Goal: Task Accomplishment & Management: Manage account settings

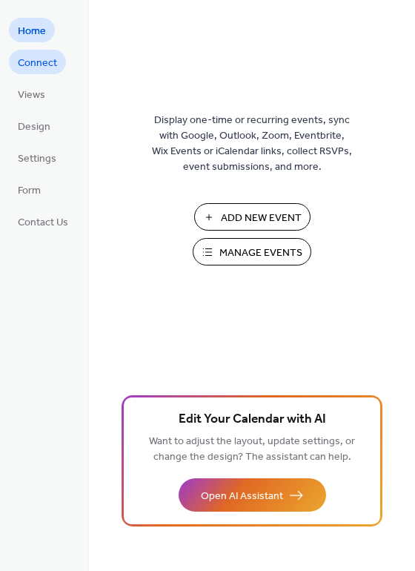
click at [47, 63] on span "Connect" at bounding box center [37, 64] width 39 height 16
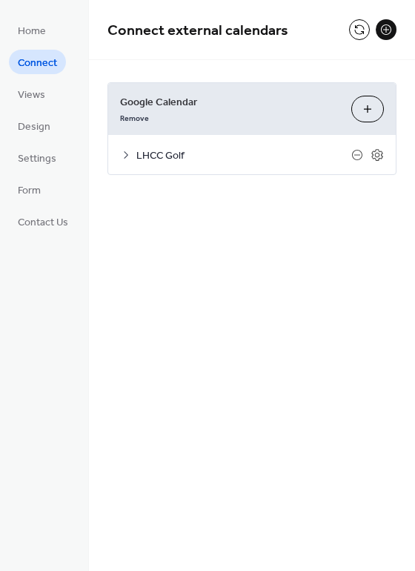
click at [141, 151] on span "LHCC Golf" at bounding box center [243, 156] width 215 height 16
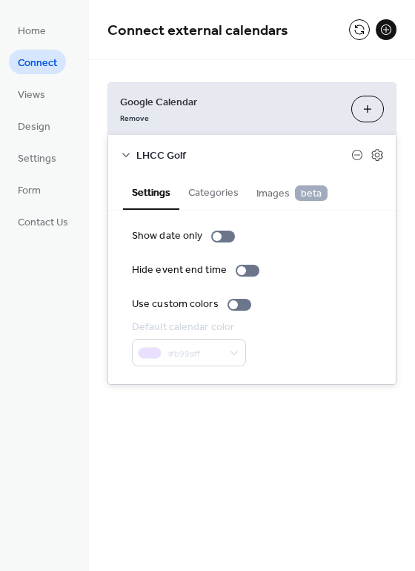
click at [205, 193] on button "Categories" at bounding box center [213, 191] width 68 height 34
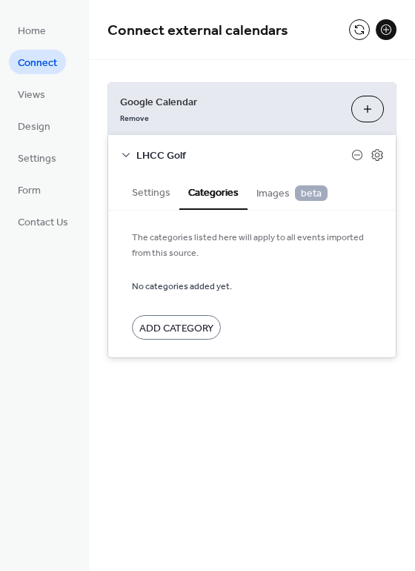
click at [150, 193] on button "Settings" at bounding box center [151, 191] width 56 height 34
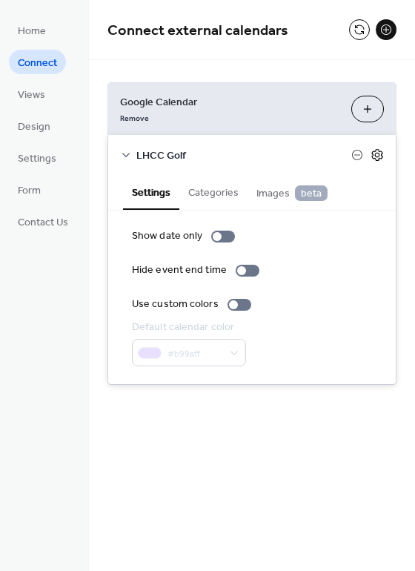
click at [376, 156] on icon at bounding box center [377, 154] width 5 height 5
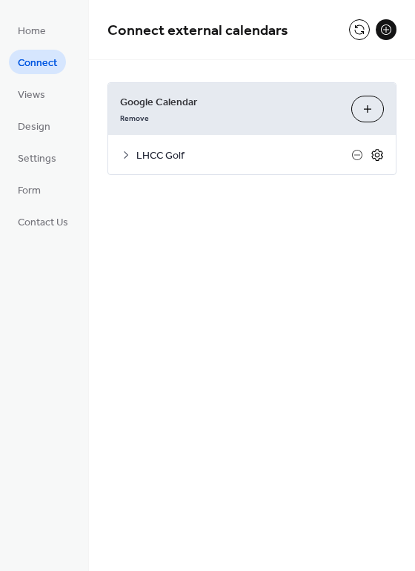
click at [376, 156] on icon at bounding box center [377, 154] width 5 height 5
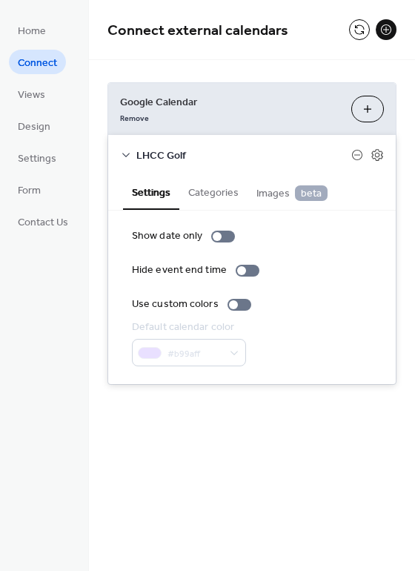
click at [268, 195] on span "Images beta" at bounding box center [291, 193] width 71 height 16
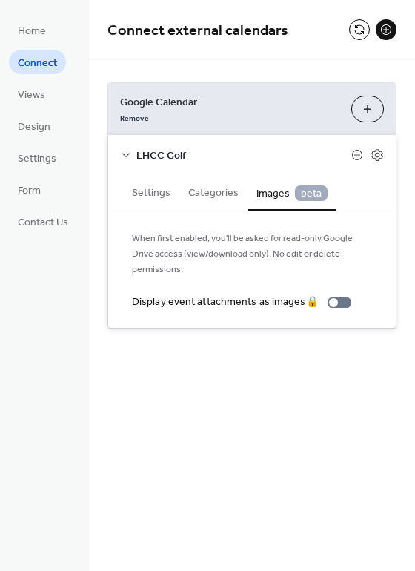
click at [205, 192] on button "Categories" at bounding box center [213, 191] width 68 height 34
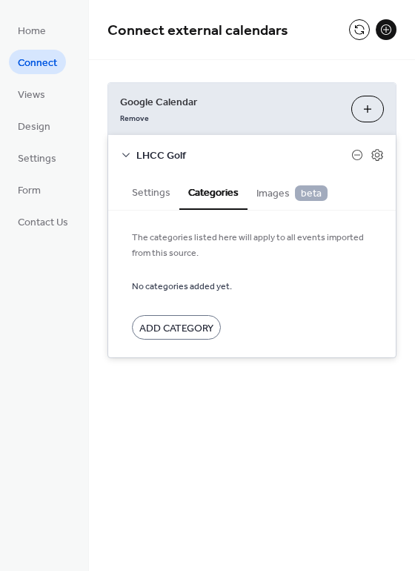
click at [151, 193] on button "Settings" at bounding box center [151, 191] width 56 height 34
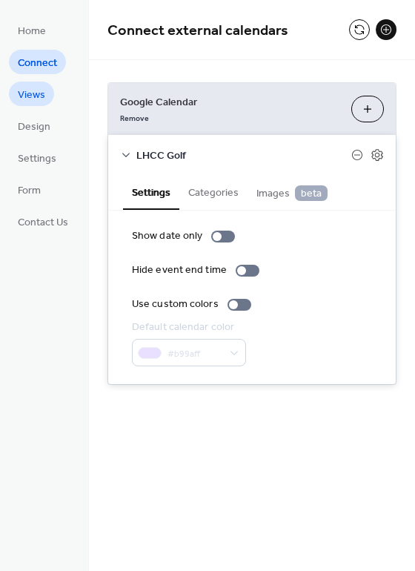
click at [36, 100] on span "Views" at bounding box center [31, 95] width 27 height 16
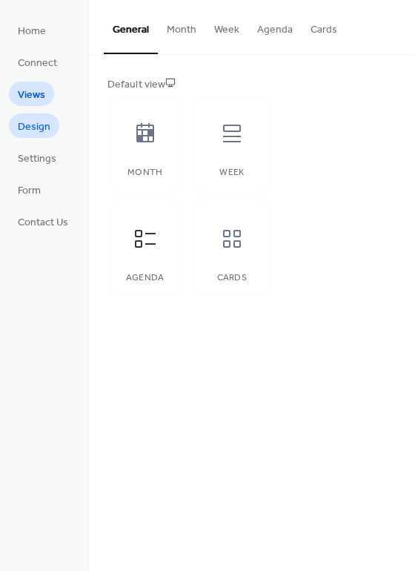
click at [45, 124] on span "Design" at bounding box center [34, 127] width 33 height 16
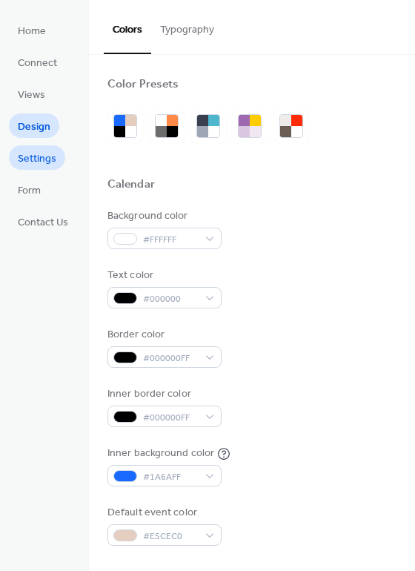
click at [41, 156] on span "Settings" at bounding box center [37, 159] width 39 height 16
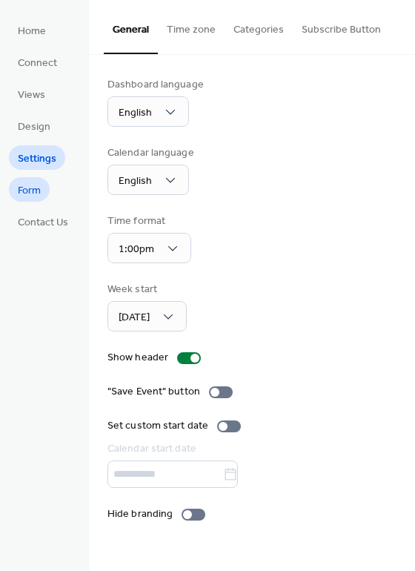
click at [39, 188] on span "Form" at bounding box center [29, 191] width 23 height 16
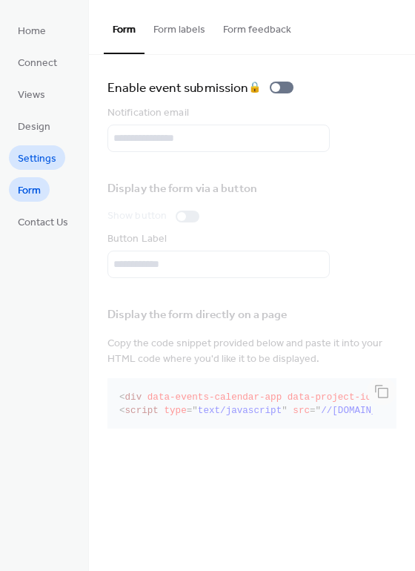
click at [35, 164] on span "Settings" at bounding box center [37, 159] width 39 height 16
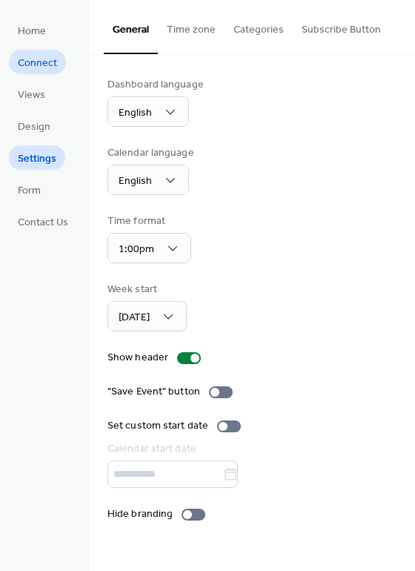
click at [44, 65] on span "Connect" at bounding box center [37, 64] width 39 height 16
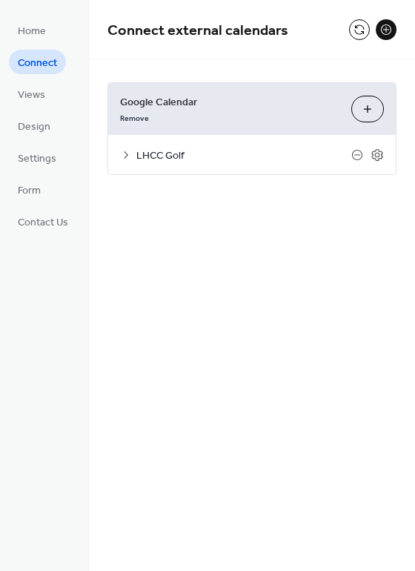
click at [170, 103] on span "Google Calendar" at bounding box center [229, 103] width 219 height 16
click at [370, 105] on button "Choose Calendars" at bounding box center [367, 109] width 33 height 27
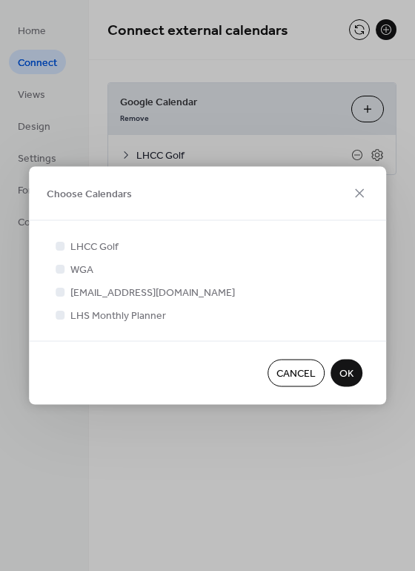
click at [338, 368] on button "OK" at bounding box center [346, 372] width 32 height 27
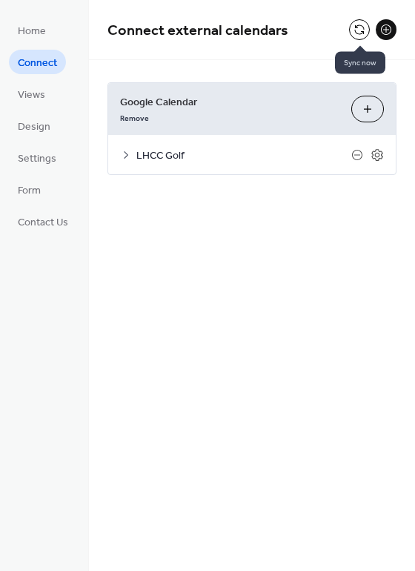
click at [357, 23] on button at bounding box center [359, 29] width 21 height 21
